Goal: Task Accomplishment & Management: Manage account settings

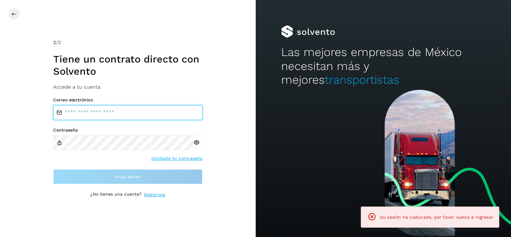
click at [125, 114] on input "email" at bounding box center [127, 112] width 149 height 15
type input "**********"
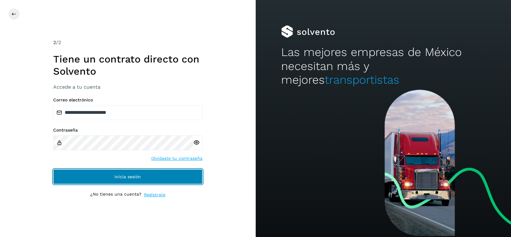
click at [110, 172] on button "Inicia sesión" at bounding box center [127, 176] width 149 height 15
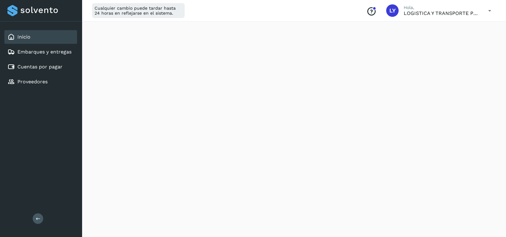
scroll to position [124, 0]
